Goal: Book appointment/travel/reservation

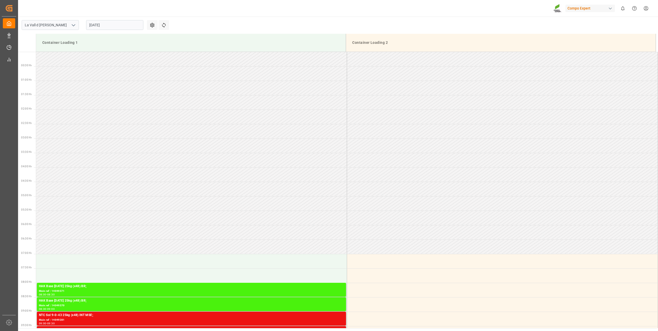
scroll to position [205, 0]
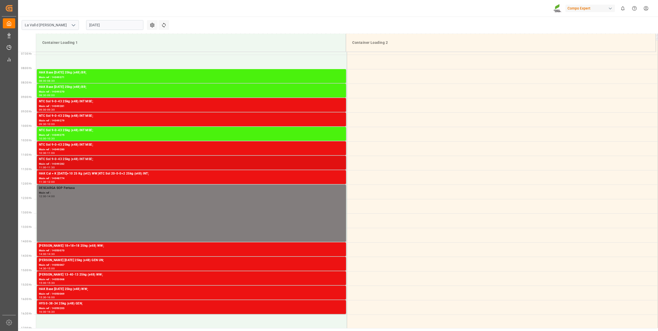
scroll to position [205, 0]
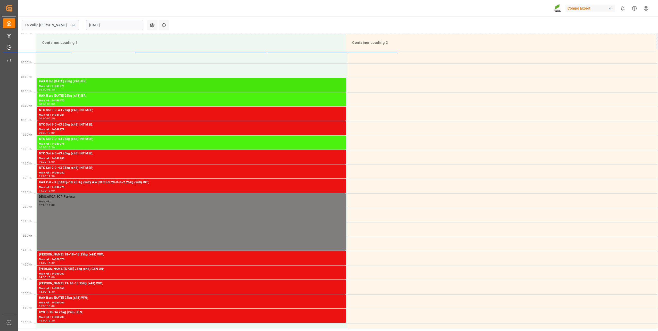
click at [57, 89] on div "08:00 - 08:30" at bounding box center [191, 90] width 305 height 3
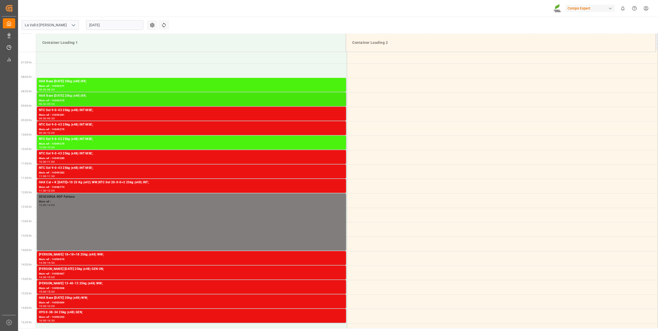
click at [61, 96] on div "HAK Base [DATE] 25kg (x48) BR;" at bounding box center [191, 95] width 305 height 5
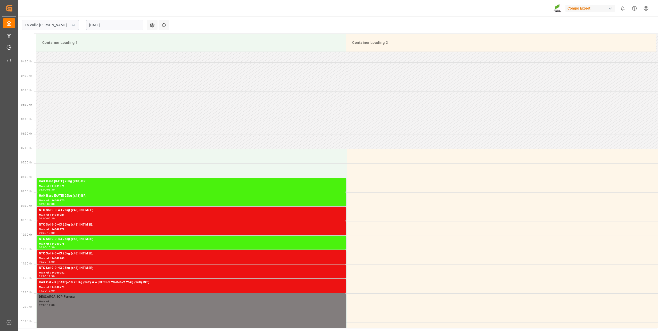
scroll to position [105, 0]
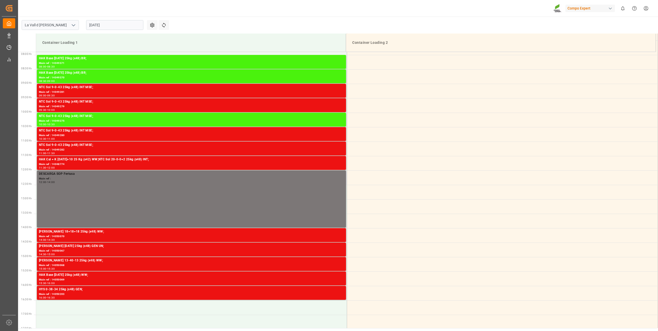
scroll to position [208, 0]
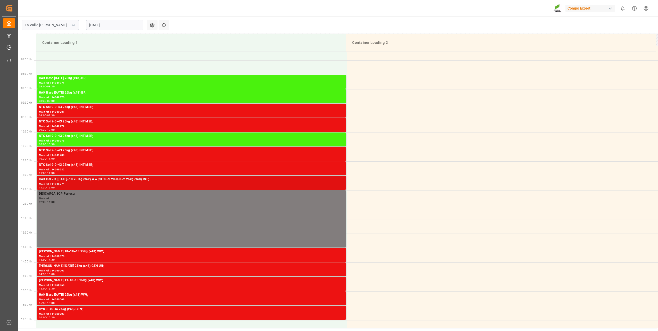
click at [81, 186] on div "Main ref : 14048774" at bounding box center [191, 184] width 305 height 4
